Goal: Register for event/course

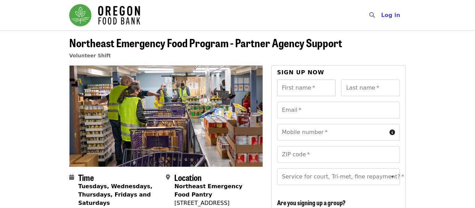
click at [321, 87] on input "First name   *" at bounding box center [306, 88] width 59 height 17
click at [400, 15] on span "Log in" at bounding box center [390, 15] width 19 height 7
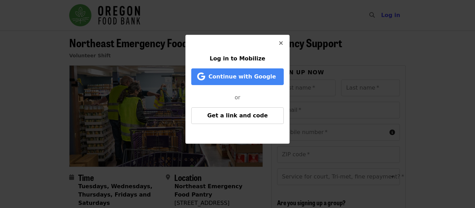
click at [234, 101] on p "or" at bounding box center [237, 95] width 93 height 14
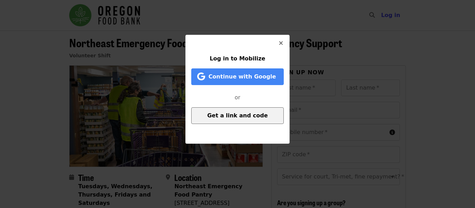
click at [235, 119] on button "Get a link and code" at bounding box center [237, 115] width 93 height 17
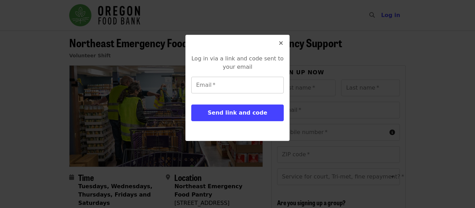
click at [210, 84] on input "Email   *" at bounding box center [237, 85] width 93 height 17
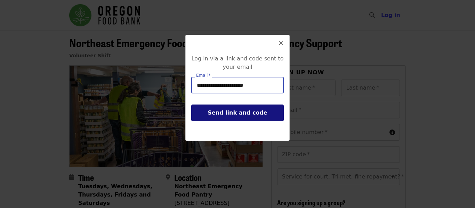
type input "**********"
click at [236, 116] on span "Send link and code" at bounding box center [237, 113] width 59 height 7
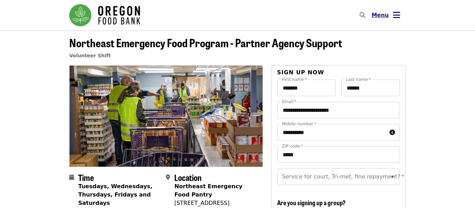
click at [398, 17] on icon "bars icon" at bounding box center [396, 15] width 7 height 10
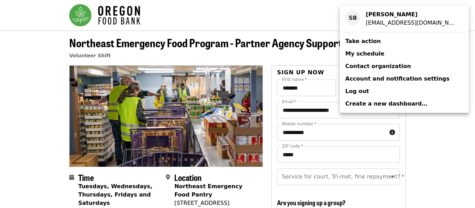
click at [354, 54] on span "My schedule" at bounding box center [364, 53] width 39 height 7
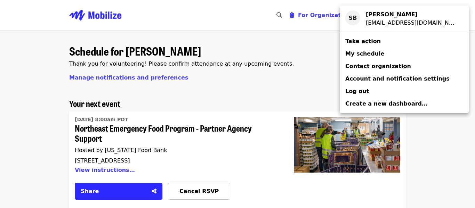
click at [273, 180] on div "Account menu" at bounding box center [237, 104] width 475 height 208
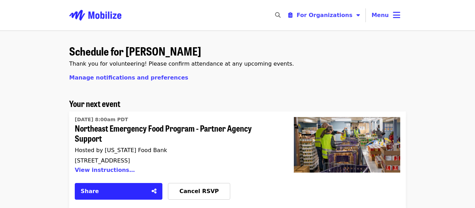
scroll to position [2, 0]
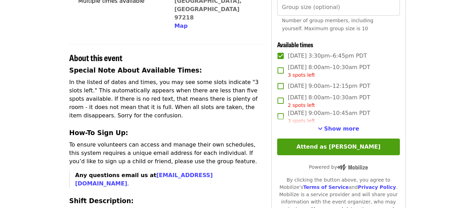
scroll to position [213, 0]
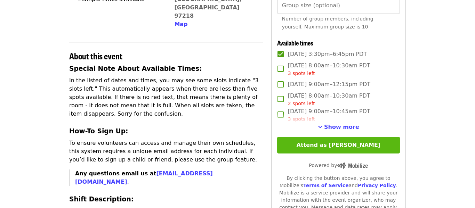
click at [346, 145] on button "Attend as [PERSON_NAME]" at bounding box center [338, 145] width 123 height 17
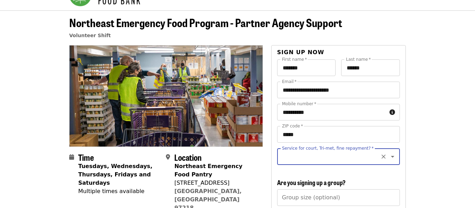
scroll to position [19, 0]
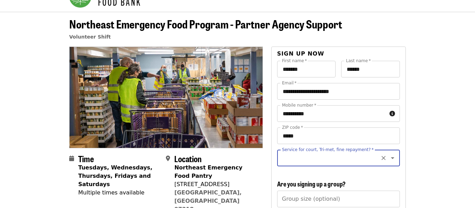
click at [393, 158] on icon "Open" at bounding box center [392, 159] width 3 height 2
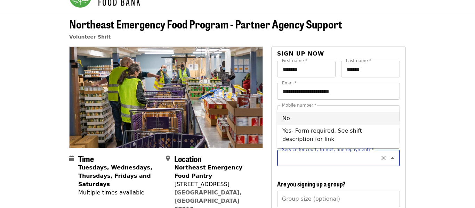
click at [291, 118] on li "No" at bounding box center [338, 118] width 123 height 13
type input "**"
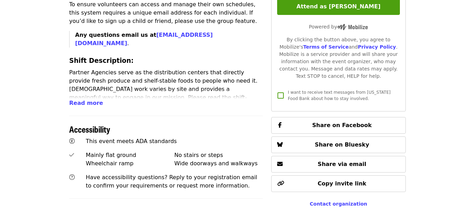
scroll to position [357, 0]
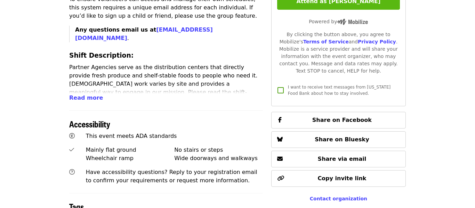
click at [349, 3] on button "Attend as [PERSON_NAME]" at bounding box center [338, 1] width 123 height 17
